Goal: Transaction & Acquisition: Purchase product/service

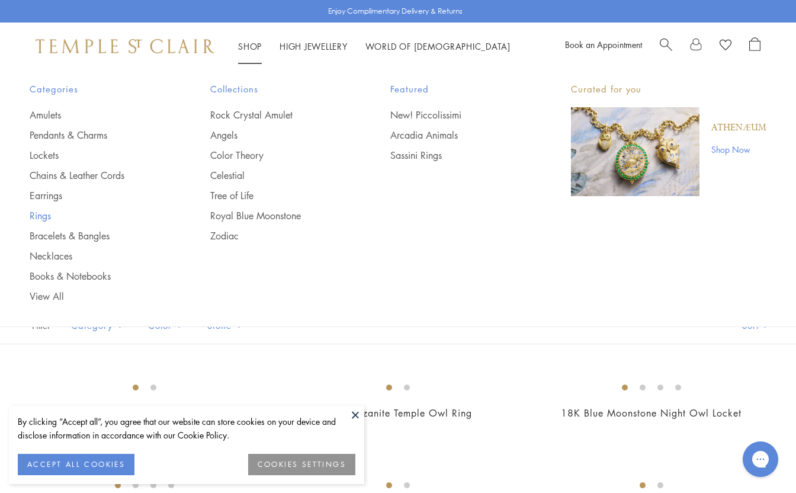
click at [40, 213] on link "Rings" at bounding box center [96, 215] width 133 height 13
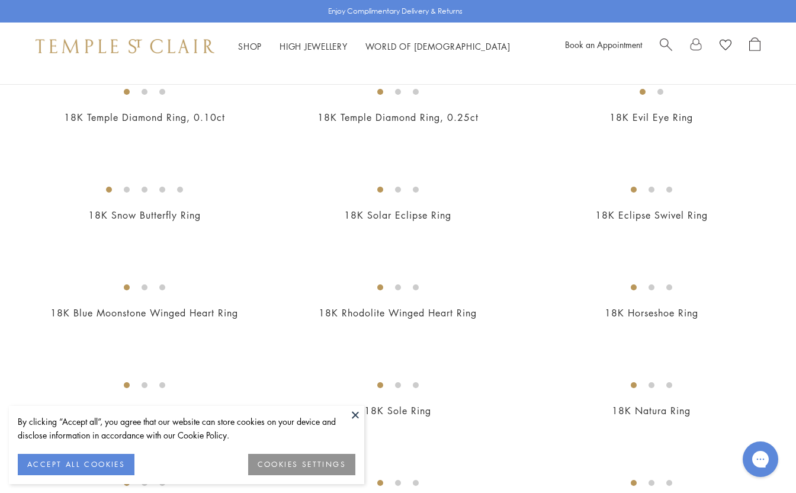
scroll to position [745, 0]
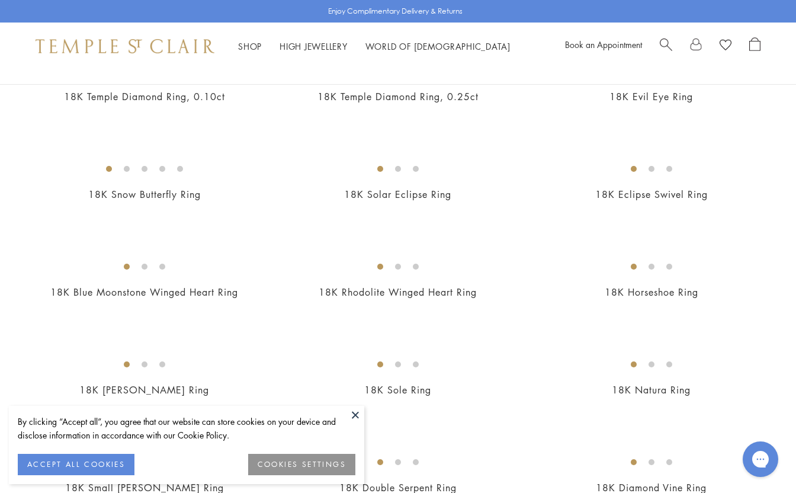
click at [92, 462] on button "ACCEPT ALL COOKIES" at bounding box center [76, 464] width 117 height 21
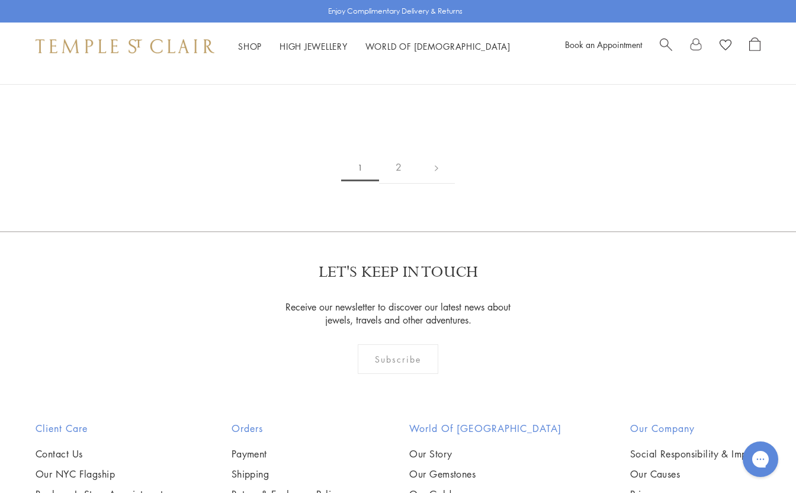
scroll to position [1676, 0]
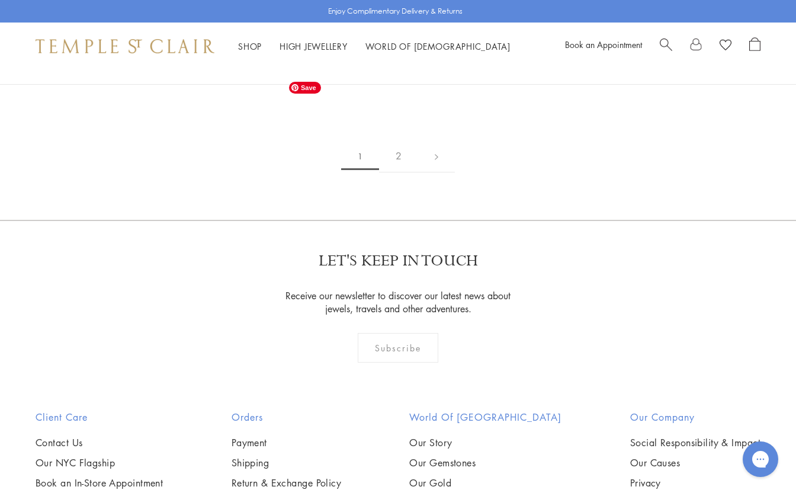
click at [0, 0] on img at bounding box center [0, 0] width 0 height 0
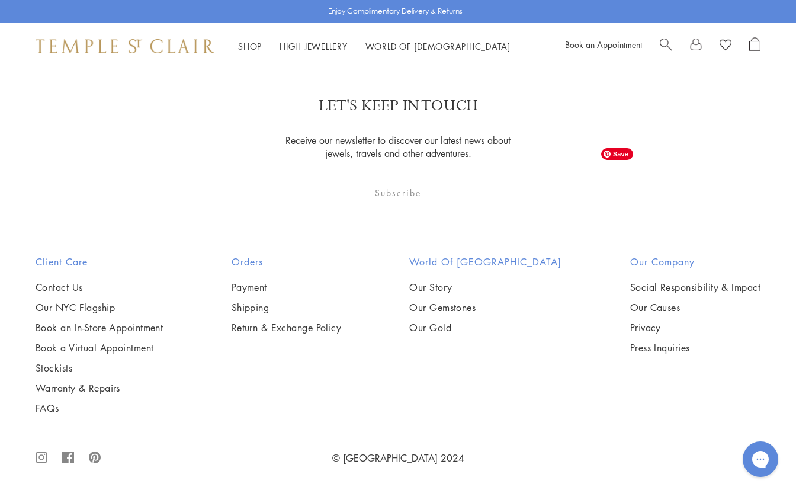
scroll to position [1145, 0]
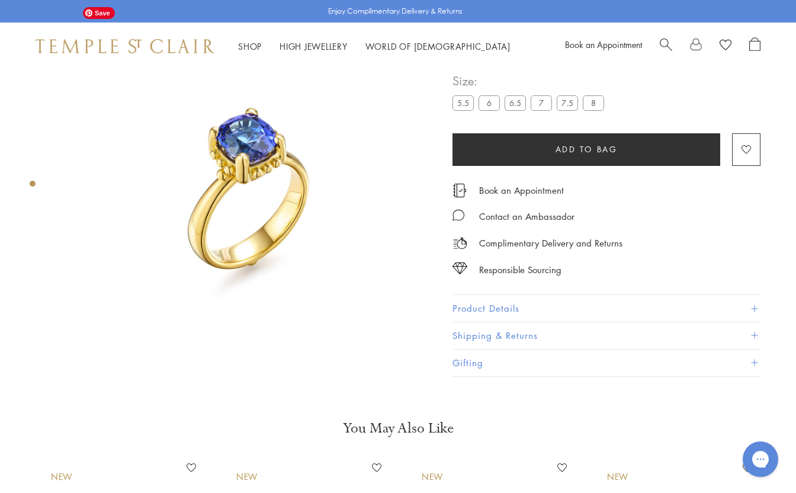
scroll to position [39, 0]
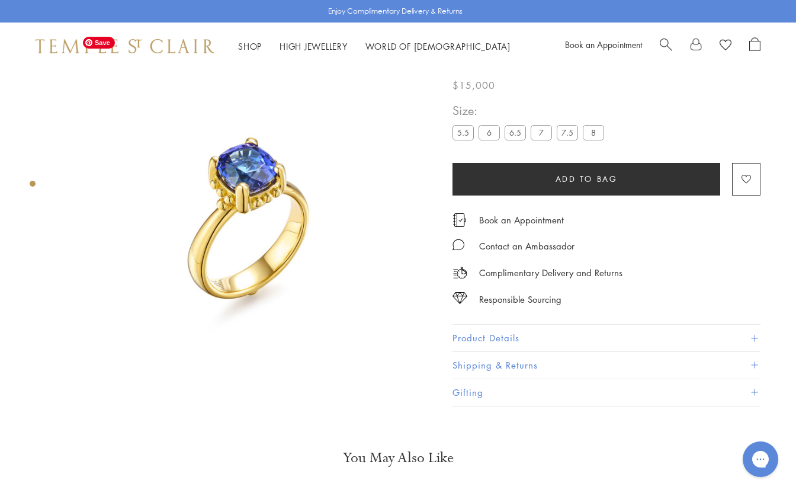
click at [239, 165] on img at bounding box center [246, 218] width 375 height 375
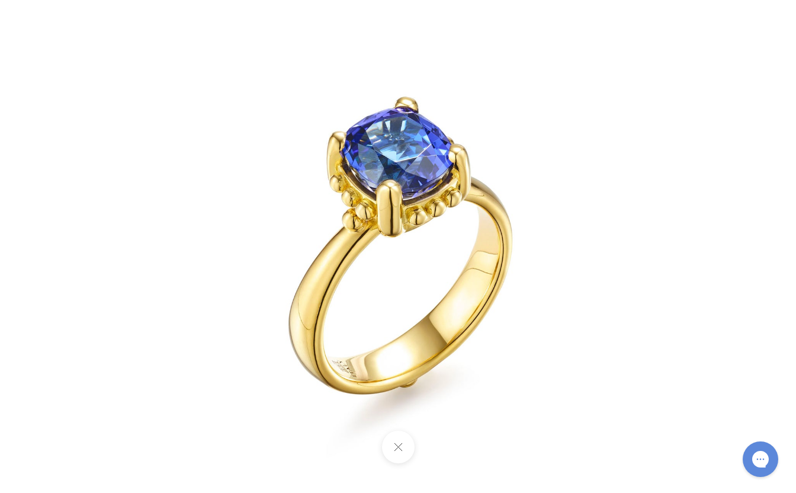
click at [293, 149] on img at bounding box center [398, 246] width 693 height 693
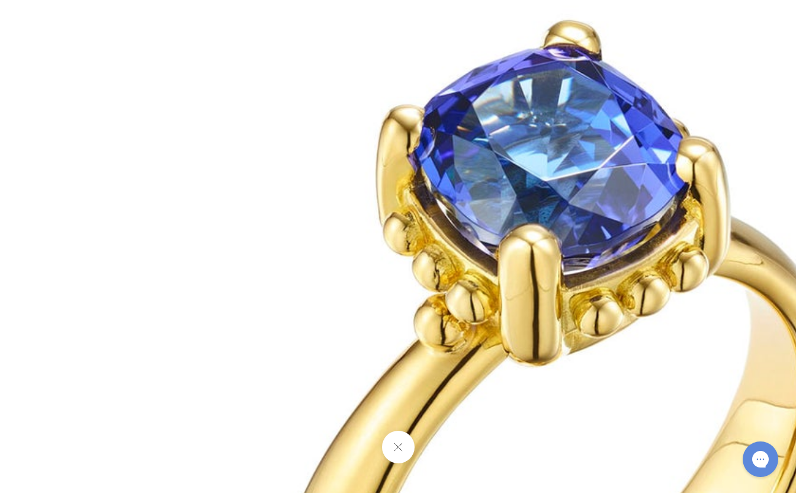
click at [293, 149] on img at bounding box center [551, 388] width 1705 height 1705
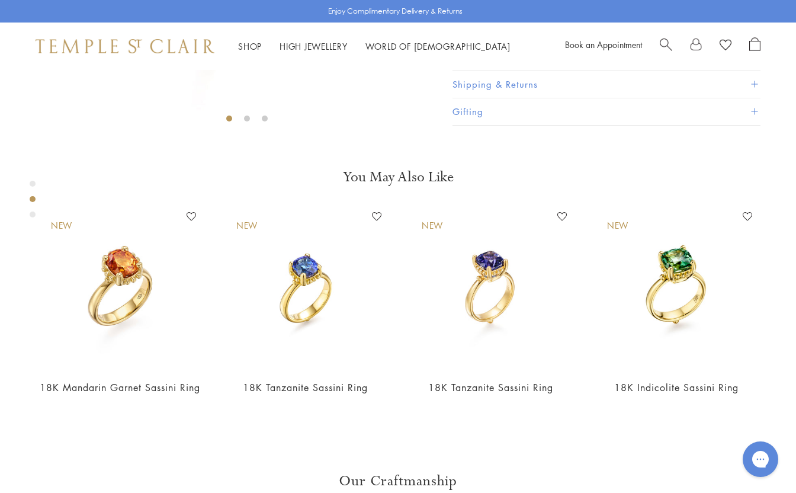
scroll to position [70, 0]
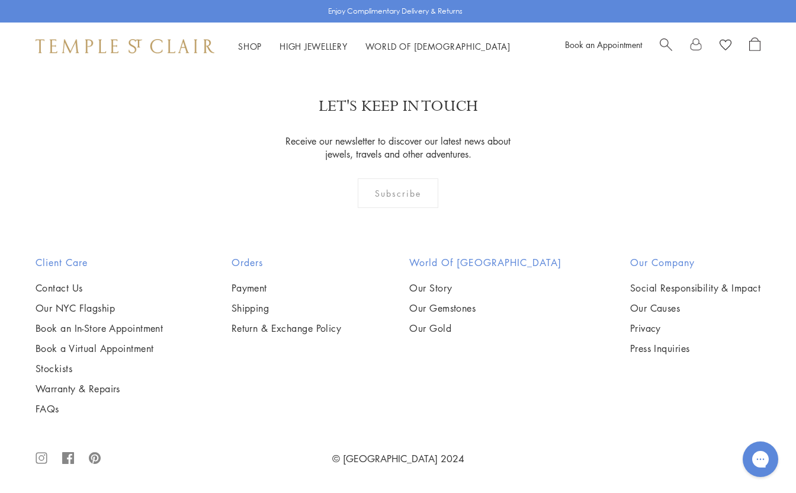
scroll to position [4778, 0]
click at [398, 18] on link "2" at bounding box center [398, 1] width 39 height 33
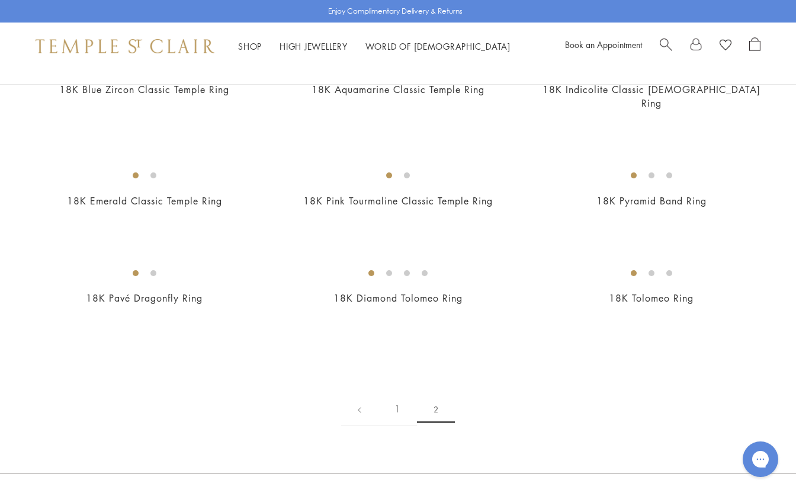
scroll to position [168, 0]
click at [0, 0] on img at bounding box center [0, 0] width 0 height 0
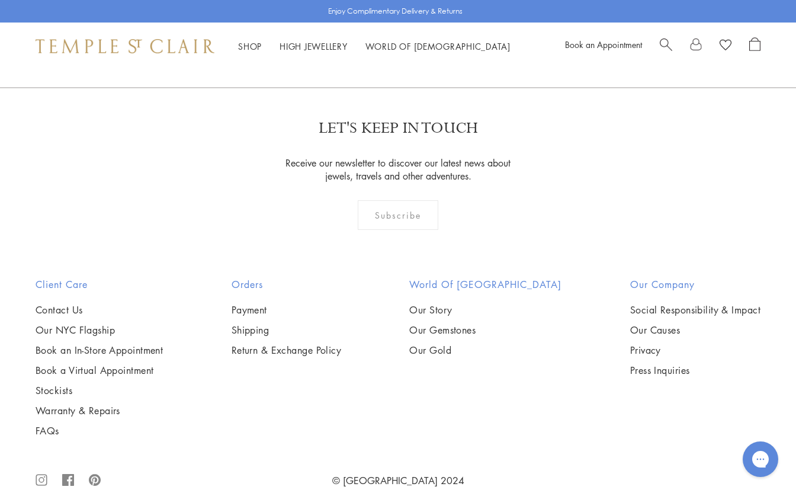
scroll to position [1148, 0]
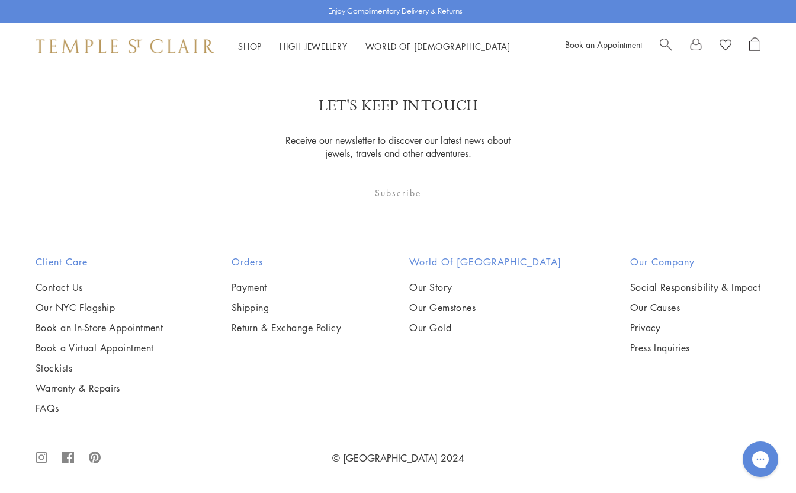
click at [39, 457] on circle at bounding box center [41, 457] width 5 height 5
